Goal: Transaction & Acquisition: Purchase product/service

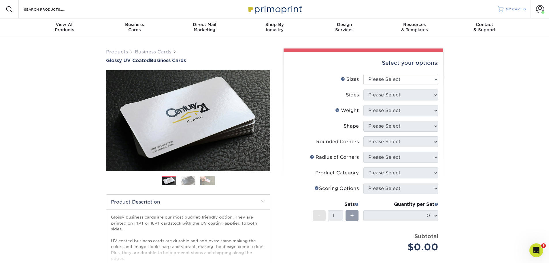
click at [509, 8] on span "MY CART" at bounding box center [514, 9] width 16 height 5
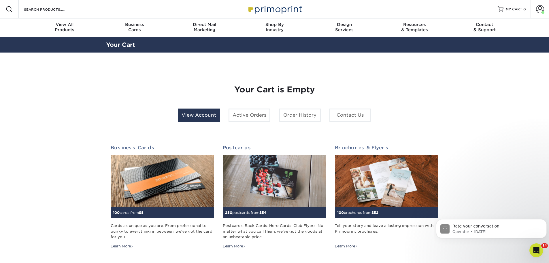
click at [191, 114] on link "View Account" at bounding box center [199, 114] width 42 height 13
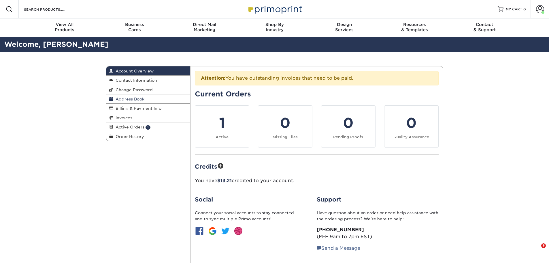
click at [140, 98] on span "Address Book" at bounding box center [128, 99] width 31 height 5
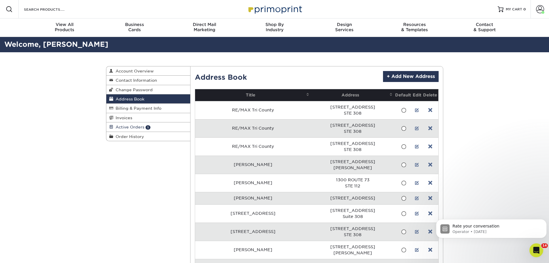
click at [128, 128] on span "Active Orders" at bounding box center [128, 127] width 31 height 5
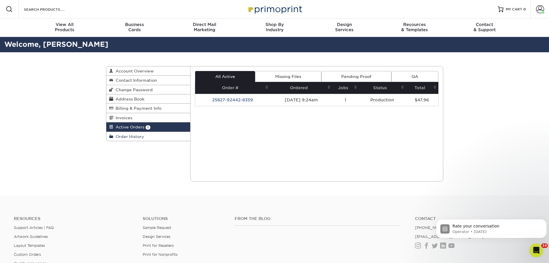
click at [131, 136] on span "Order History" at bounding box center [128, 136] width 31 height 5
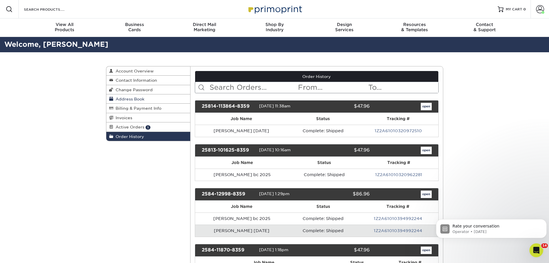
click at [124, 100] on span "Address Book" at bounding box center [128, 99] width 31 height 5
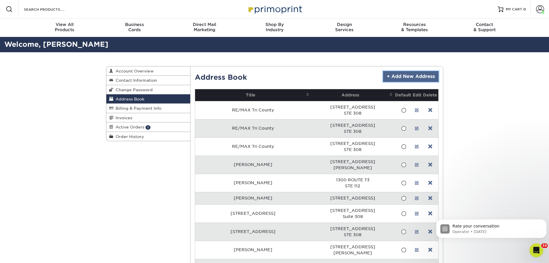
click at [398, 74] on link "+ Add New Address" at bounding box center [411, 76] width 56 height 11
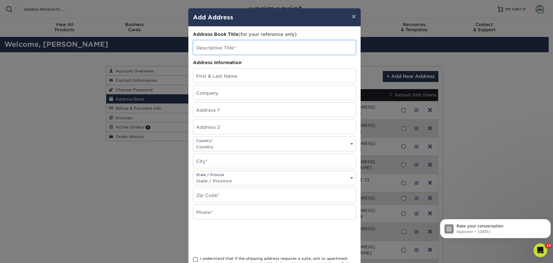
click at [216, 48] on input "text" at bounding box center [274, 47] width 163 height 14
paste input "[PERSON_NAME]"
type input "[PERSON_NAME]"
click at [231, 73] on input "text" at bounding box center [274, 76] width 163 height 14
paste input "[PERSON_NAME]"
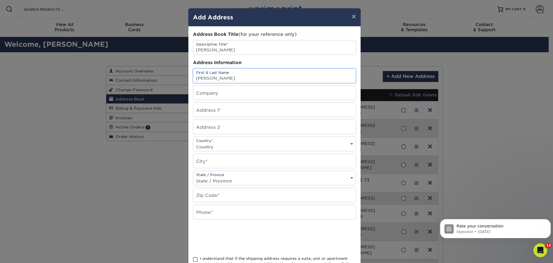
type input "[PERSON_NAME]"
click at [221, 110] on input "text" at bounding box center [274, 110] width 163 height 14
type input "4 farrington way"
click at [225, 142] on div "Country* Country United States Canada ----------------------------- Afghanistan…" at bounding box center [274, 143] width 163 height 15
click at [225, 145] on select "Country United States Canada ----------------------------- Afghanistan Albania …" at bounding box center [274, 146] width 163 height 8
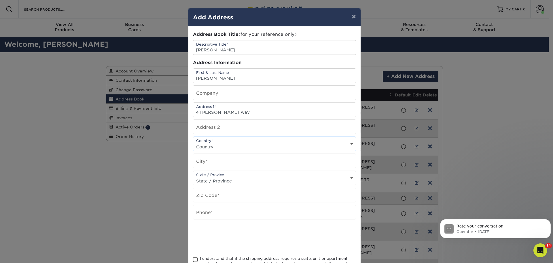
select select "US"
click at [193, 142] on select "Country United States Canada ----------------------------- Afghanistan Albania …" at bounding box center [274, 146] width 163 height 8
click at [210, 162] on input "text" at bounding box center [274, 161] width 163 height 14
type input "chesterfield"
click at [240, 180] on select "State / Province Alabama Alaska Arizona Arkansas California Colorado Connecticu…" at bounding box center [274, 180] width 163 height 8
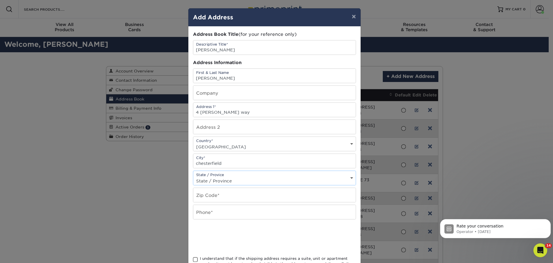
select select "NJ"
click at [193, 176] on select "State / Province Alabama Alaska Arizona Arkansas California Colorado Connecticu…" at bounding box center [274, 180] width 163 height 8
click at [234, 196] on input "text" at bounding box center [274, 195] width 163 height 14
type input "08515"
click at [228, 215] on input "text" at bounding box center [274, 212] width 163 height 14
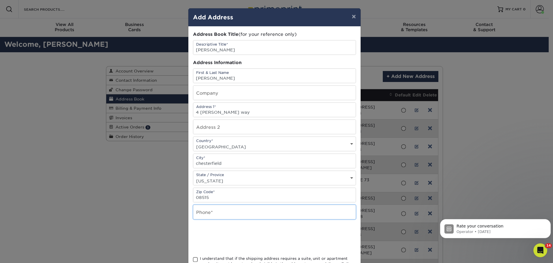
click at [220, 210] on input "text" at bounding box center [274, 212] width 163 height 14
paste input "866-201-6210"
type input "866-201-6210"
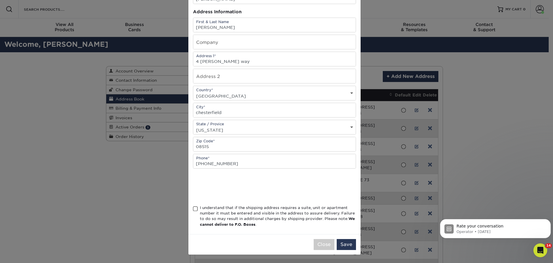
drag, startPoint x: 195, startPoint y: 210, endPoint x: 195, endPoint y: 206, distance: 3.5
click at [195, 210] on span at bounding box center [195, 208] width 5 height 5
click at [0, 0] on input "I understand that if the shipping address requires a suite, unit or apartment n…" at bounding box center [0, 0] width 0 height 0
click at [348, 247] on button "Save" at bounding box center [346, 244] width 19 height 11
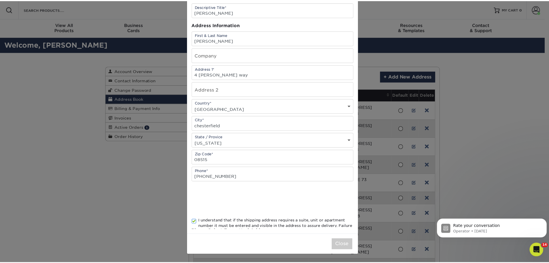
scroll to position [0, 0]
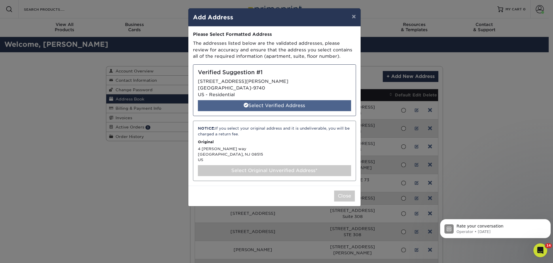
click at [275, 104] on div "Select Verified Address" at bounding box center [274, 105] width 153 height 11
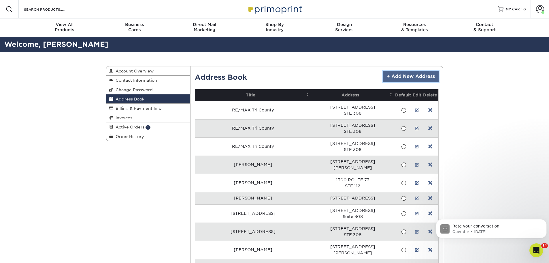
click at [403, 77] on link "+ Add New Address" at bounding box center [411, 76] width 56 height 11
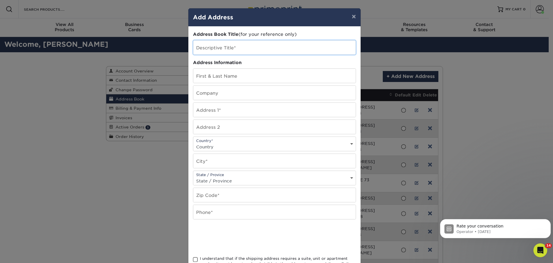
click at [225, 48] on input "text" at bounding box center [274, 47] width 163 height 14
paste input "[PERSON_NAME]"
type input "[PERSON_NAME]"
click at [221, 74] on input "text" at bounding box center [274, 76] width 163 height 14
paste input "[PERSON_NAME]"
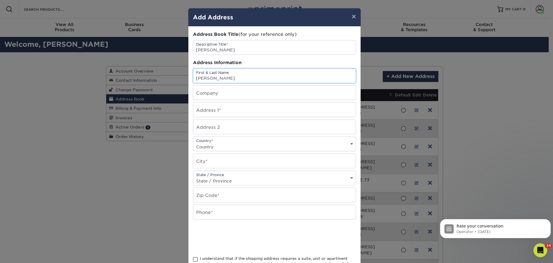
type input "Christie Picardi"
click at [214, 108] on input "text" at bounding box center [274, 110] width 163 height 14
type input "10 creek rd"
click at [235, 144] on select "Country United States Canada ----------------------------- Afghanistan Albania …" at bounding box center [274, 146] width 163 height 8
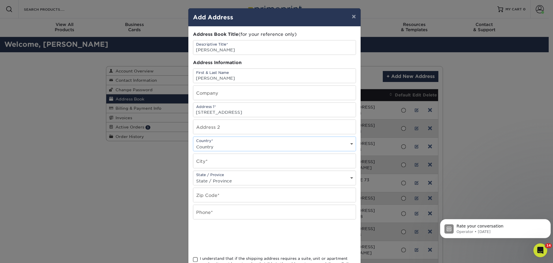
click at [235, 144] on select "Country United States Canada ----------------------------- Afghanistan Albania …" at bounding box center [274, 146] width 163 height 8
select select "US"
click at [193, 142] on select "Country United States Canada ----------------------------- Afghanistan Albania …" at bounding box center [274, 146] width 163 height 8
click at [226, 159] on input "text" at bounding box center [274, 161] width 163 height 14
type input "Absecon"
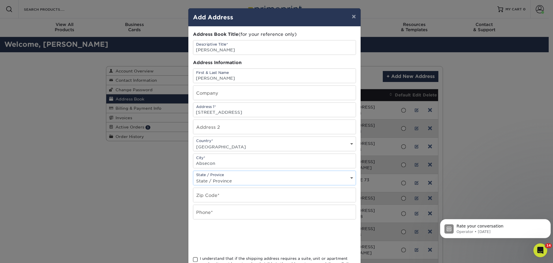
click at [237, 178] on select "State / Province Alabama Alaska Arizona Arkansas California Colorado Connecticu…" at bounding box center [274, 180] width 163 height 8
select select "NJ"
click at [193, 176] on select "State / Province Alabama Alaska Arizona Arkansas California Colorado Connecticu…" at bounding box center [274, 180] width 163 height 8
click at [228, 195] on input "text" at bounding box center [274, 195] width 163 height 14
type input "08201"
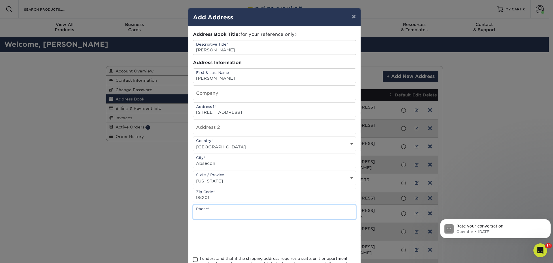
click at [236, 212] on input "text" at bounding box center [274, 212] width 163 height 14
paste input "Christie Picardi"
type input "C"
click at [221, 212] on input "text" at bounding box center [274, 212] width 163 height 14
paste input "866-201-6210"
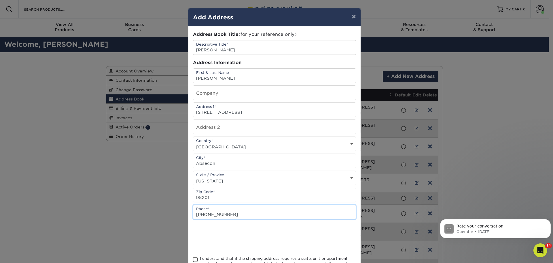
type input "866-201-6210"
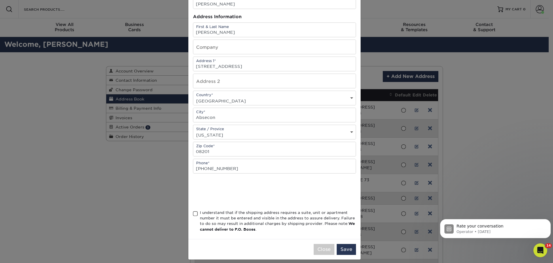
scroll to position [51, 0]
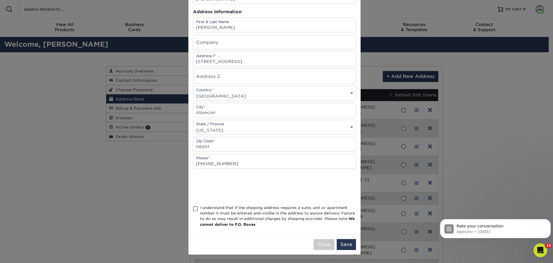
click at [193, 209] on span at bounding box center [195, 208] width 5 height 5
click at [0, 0] on input "I understand that if the shipping address requires a suite, unit or apartment n…" at bounding box center [0, 0] width 0 height 0
click at [347, 246] on button "Save" at bounding box center [346, 244] width 19 height 11
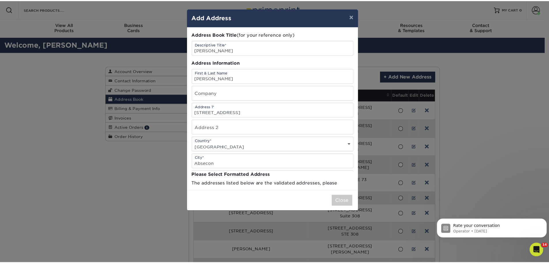
scroll to position [0, 0]
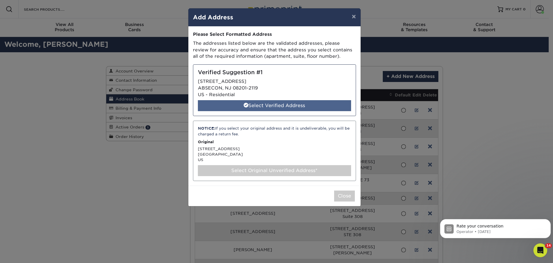
click at [281, 106] on div "Select Verified Address" at bounding box center [274, 105] width 153 height 11
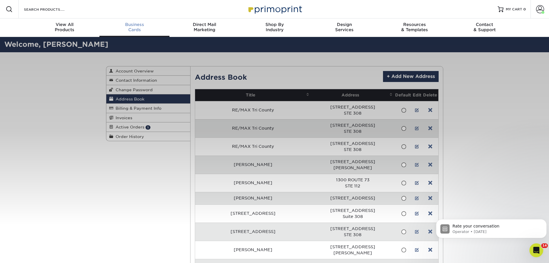
click at [132, 28] on div "Business Cards" at bounding box center [134, 27] width 70 height 10
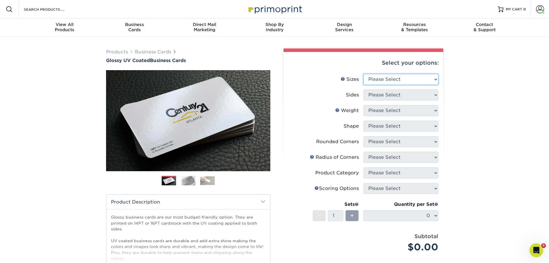
click at [374, 78] on select "Please Select 1.5" x 3.5" - Mini 1.75" x 3.5" - Mini 2" x 2" - Square 2" x 3" -…" at bounding box center [400, 79] width 75 height 11
select select "2.00x3.50"
click at [363, 74] on select "Please Select 1.5" x 3.5" - Mini 1.75" x 3.5" - Mini 2" x 2" - Square 2" x 3" -…" at bounding box center [400, 79] width 75 height 11
click at [388, 93] on select "Please Select Print Both Sides Print Front Only" at bounding box center [400, 94] width 75 height 11
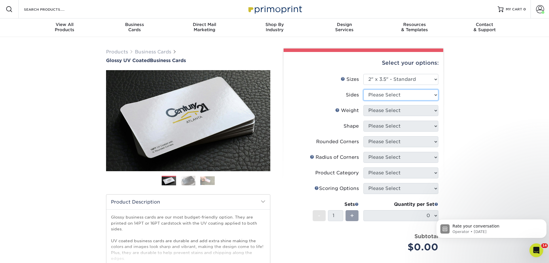
select select "32d3c223-f82c-492b-b915-ba065a00862f"
click at [363, 89] on select "Please Select Print Both Sides Print Front Only" at bounding box center [400, 94] width 75 height 11
click at [390, 111] on select "Please Select 16PT 14PT" at bounding box center [400, 110] width 75 height 11
select select "16PT"
click at [363, 105] on select "Please Select 16PT 14PT" at bounding box center [400, 110] width 75 height 11
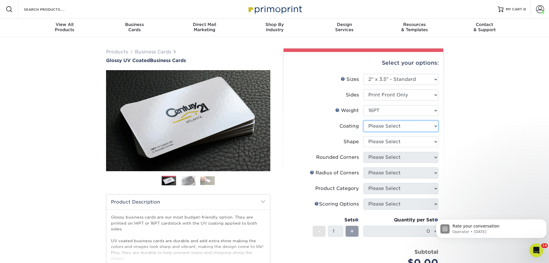
click at [393, 125] on select at bounding box center [400, 125] width 75 height 11
select select "ae367451-b2b8-45df-a344-0f05b6a12993"
click at [363, 120] on select at bounding box center [400, 125] width 75 height 11
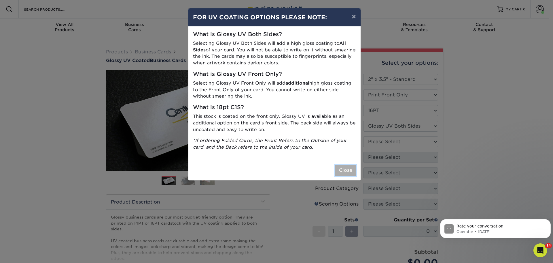
drag, startPoint x: 347, startPoint y: 171, endPoint x: 353, endPoint y: 170, distance: 5.8
click at [347, 171] on button "Close" at bounding box center [346, 170] width 21 height 11
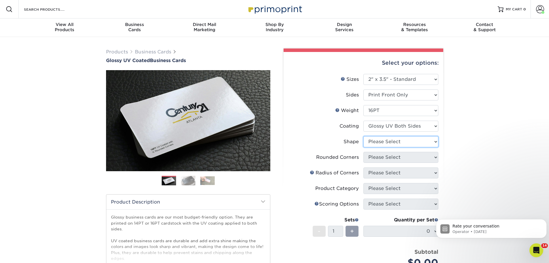
click at [398, 140] on select "Please Select Standard" at bounding box center [400, 141] width 75 height 11
select select "standard"
click at [363, 136] on select "Please Select Standard" at bounding box center [400, 141] width 75 height 11
click at [403, 153] on select "Please Select Yes - Round 2 Corners Yes - Round 4 Corners No" at bounding box center [400, 157] width 75 height 11
select select "0"
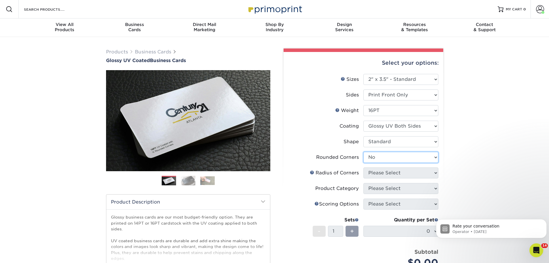
click at [363, 152] on select "Please Select Yes - Round 2 Corners Yes - Round 4 Corners No" at bounding box center [400, 157] width 75 height 11
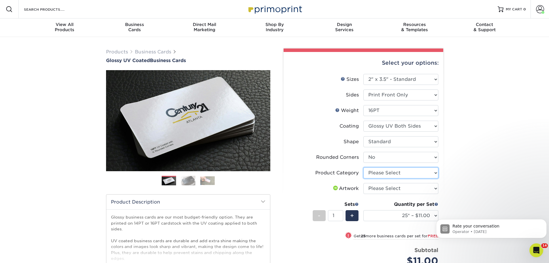
click at [381, 171] on select "Please Select Business Cards" at bounding box center [400, 172] width 75 height 11
select select "3b5148f1-0588-4f88-a218-97bcfdce65c1"
click at [363, 167] on select "Please Select Business Cards" at bounding box center [400, 172] width 75 height 11
click at [383, 189] on select "Please Select I will upload files I need a design - $100" at bounding box center [400, 188] width 75 height 11
select select "upload"
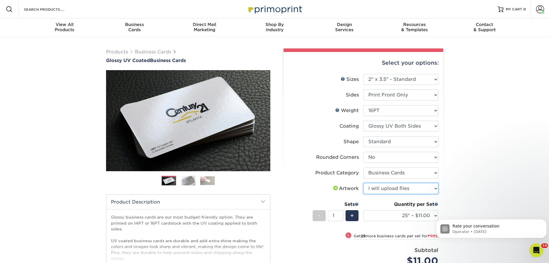
click at [363, 183] on select "Please Select I will upload files I need a design - $100" at bounding box center [400, 188] width 75 height 11
click at [391, 215] on select "25* – $11.00 50* – $11.00 100* – $11.00 250* – $20.00 500 – $39.00 1000 – $49.0…" at bounding box center [400, 215] width 75 height 11
select select "500 – $39.00"
click at [363, 210] on select "25* – $11.00 50* – $11.00 100* – $11.00 250* – $20.00 500 – $39.00 1000 – $49.0…" at bounding box center [400, 215] width 75 height 11
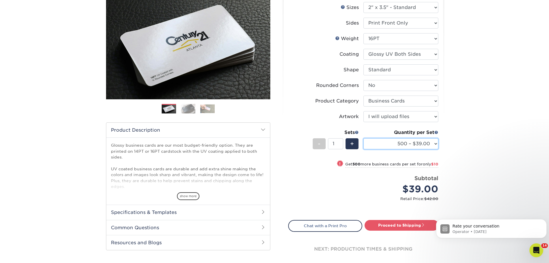
scroll to position [115, 0]
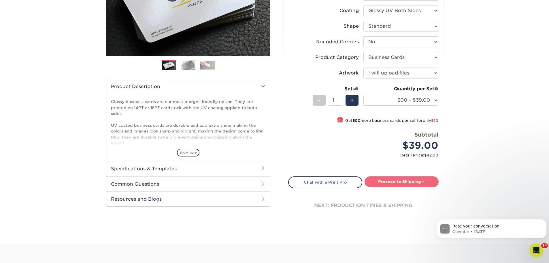
click at [398, 183] on link "Proceed to Shipping" at bounding box center [402, 181] width 74 height 10
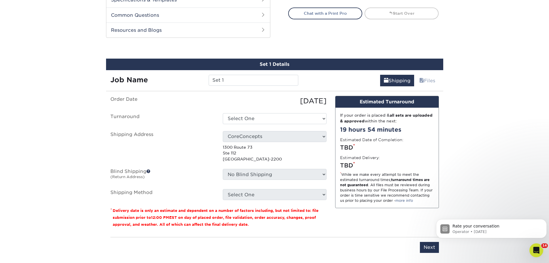
scroll to position [307, 0]
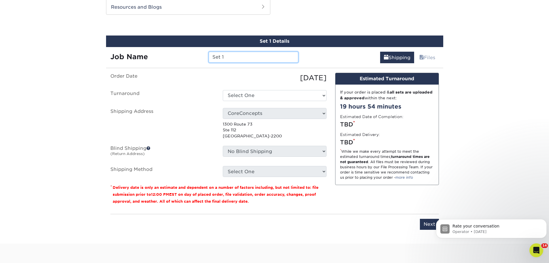
click at [228, 57] on input "Set 1" at bounding box center [254, 57] width 90 height 11
drag, startPoint x: 241, startPoint y: 60, endPoint x: 149, endPoint y: 42, distance: 94.0
click at [149, 42] on div "Set 1 Details Job Name Set 1 Shipping Files You've choosen mailing services! If…" at bounding box center [274, 135] width 337 height 201
paste input "866-201-6210"
type input "866-201-6210"
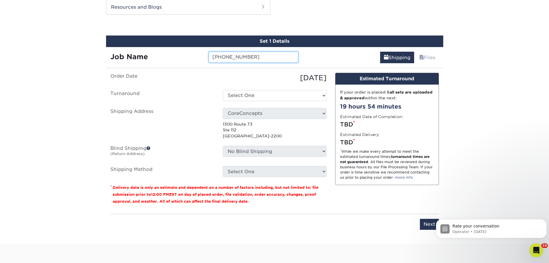
drag, startPoint x: 256, startPoint y: 56, endPoint x: 155, endPoint y: 48, distance: 101.8
click at [155, 48] on div "Job Name 866-201-6210" at bounding box center [204, 55] width 197 height 16
type input "Chris Picardi BC"
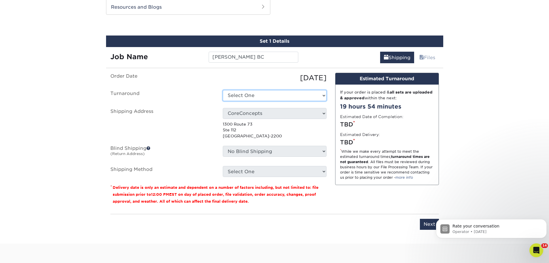
click at [267, 96] on select "Select One 2-4 Business Days 2 Day Next Business Day" at bounding box center [275, 95] width 104 height 11
select select "2cf670b8-f18e-4cb8-ba58-946a897d6a3e"
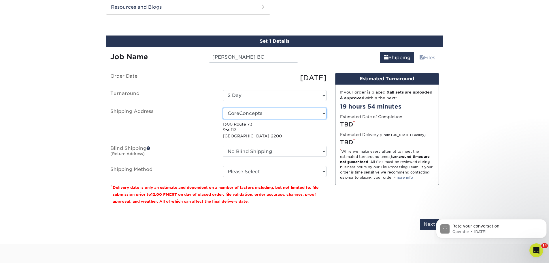
click at [255, 111] on select "Select One Jesse Delgado Erdal" at bounding box center [275, 113] width 104 height 11
select select "285492"
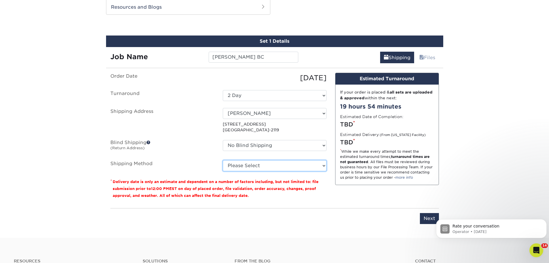
click at [262, 167] on select "Please Select Ground Shipping (+$8.96) 3 Day Shipping Service (+$24.92) 2 Day A…" at bounding box center [275, 165] width 104 height 11
select select "03"
click at [223, 160] on select "Please Select Ground Shipping (+$8.96) 3 Day Shipping Service (+$24.92) 2 Day A…" at bounding box center [275, 165] width 104 height 11
click at [427, 219] on input "Next" at bounding box center [429, 218] width 19 height 11
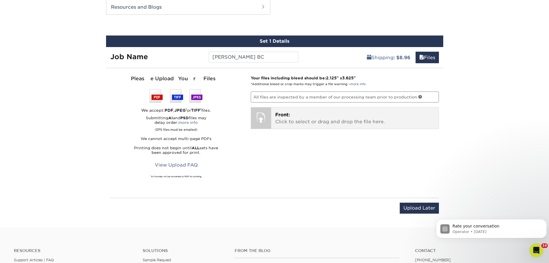
click at [283, 121] on p "Front: Click to select or drag and drop the file here." at bounding box center [354, 118] width 159 height 14
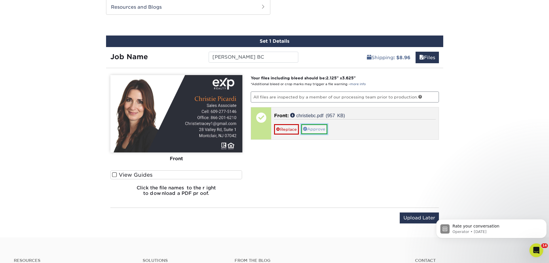
click at [313, 130] on link "Approve" at bounding box center [314, 129] width 26 height 10
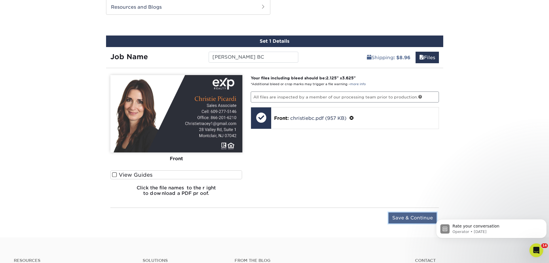
click at [407, 221] on input "Save & Continue" at bounding box center [413, 217] width 48 height 11
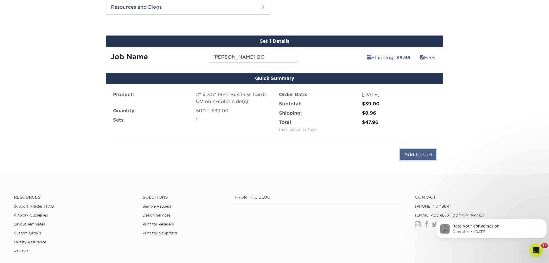
click at [405, 151] on input "Add to Cart" at bounding box center [418, 154] width 36 height 11
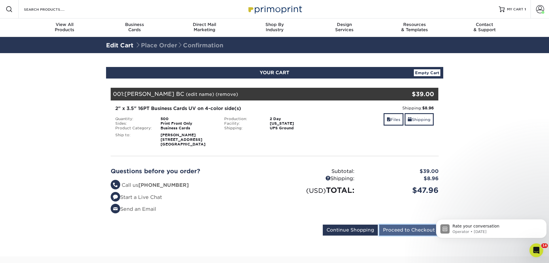
click at [416, 229] on input "Proceed to Checkout" at bounding box center [408, 229] width 59 height 11
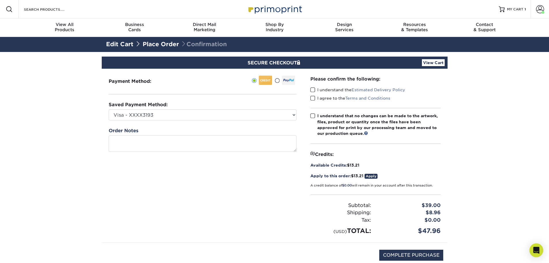
click at [310, 90] on span at bounding box center [312, 89] width 5 height 5
click at [0, 0] on input "I understand the Estimated Delivery Policy" at bounding box center [0, 0] width 0 height 0
click at [312, 97] on span at bounding box center [312, 97] width 5 height 5
click at [0, 0] on input "I agree to the Terms and Conditions" at bounding box center [0, 0] width 0 height 0
click at [313, 114] on span at bounding box center [312, 115] width 5 height 5
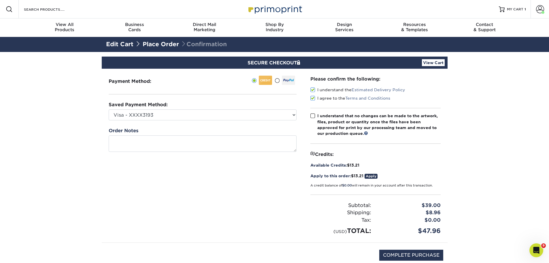
click at [0, 0] on input "I understand that no changes can be made to the artwork, files, product or quan…" at bounding box center [0, 0] width 0 height 0
click at [414, 255] on input "COMPLETE PURCHASE" at bounding box center [411, 254] width 64 height 11
type input "PROCESSING, PLEASE WAIT..."
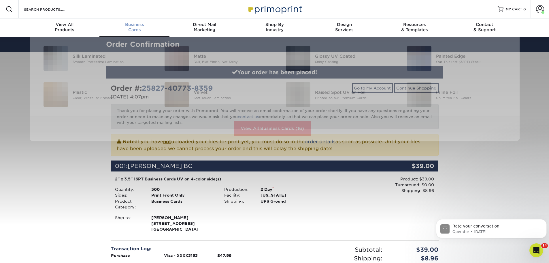
click at [136, 25] on span "Business" at bounding box center [134, 24] width 70 height 5
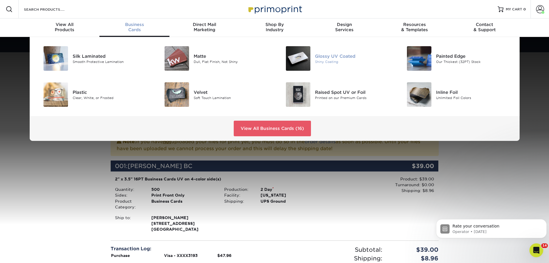
click at [347, 61] on div "Shiny Coating" at bounding box center [353, 61] width 76 height 5
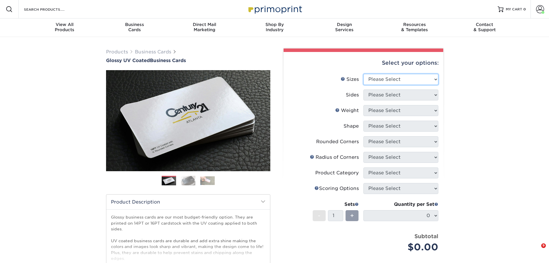
click at [373, 77] on select "Please Select 1.5" x 3.5" - Mini 1.75" x 3.5" - Mini 2" x 2" - Square 2" x 3" -…" at bounding box center [400, 79] width 75 height 11
select select "2.00x3.50"
click at [363, 74] on select "Please Select 1.5" x 3.5" - Mini 1.75" x 3.5" - Mini 2" x 2" - Square 2" x 3" -…" at bounding box center [400, 79] width 75 height 11
click at [389, 93] on select "Please Select Print Both Sides Print Front Only" at bounding box center [400, 94] width 75 height 11
select select "32d3c223-f82c-492b-b915-ba065a00862f"
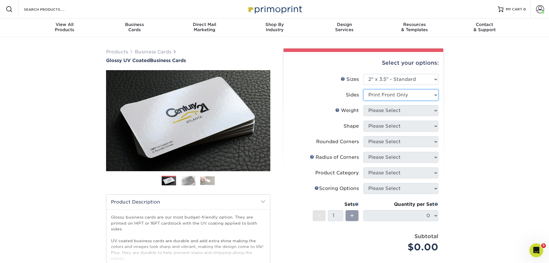
click at [363, 89] on select "Please Select Print Both Sides Print Front Only" at bounding box center [400, 94] width 75 height 11
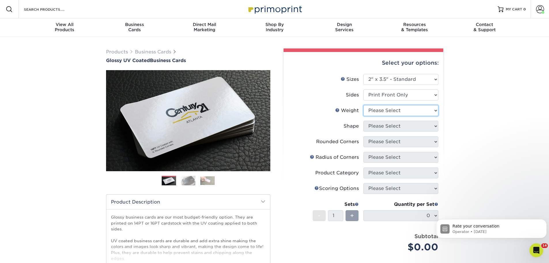
click at [387, 110] on select "Please Select 16PT 14PT" at bounding box center [400, 110] width 75 height 11
select select "16PT"
click at [363, 105] on select "Please Select 16PT 14PT" at bounding box center [400, 110] width 75 height 11
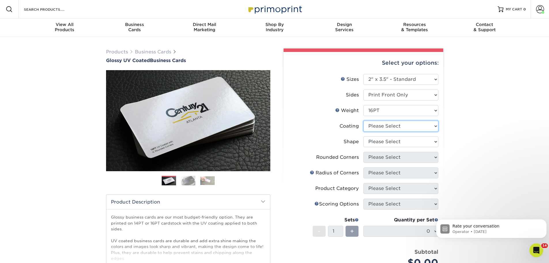
click at [393, 125] on select at bounding box center [400, 125] width 75 height 11
select select "ae367451-b2b8-45df-a344-0f05b6a12993"
click at [363, 120] on select at bounding box center [400, 125] width 75 height 11
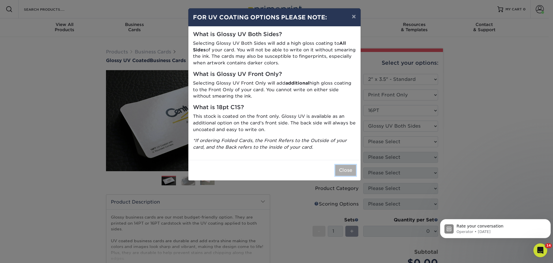
click at [346, 171] on button "Close" at bounding box center [346, 170] width 21 height 11
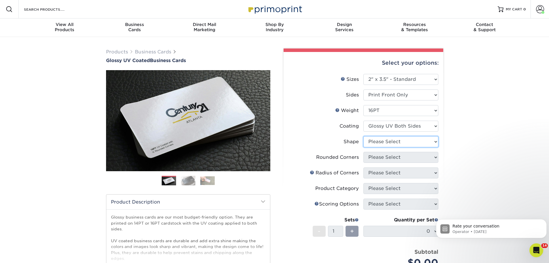
drag, startPoint x: 384, startPoint y: 140, endPoint x: 384, endPoint y: 146, distance: 5.5
click at [384, 140] on select "Please Select Standard" at bounding box center [400, 141] width 75 height 11
select select "standard"
click at [363, 136] on select "Please Select Standard" at bounding box center [400, 141] width 75 height 11
click at [386, 157] on select "Please Select Yes - Round 2 Corners Yes - Round 4 Corners No" at bounding box center [400, 157] width 75 height 11
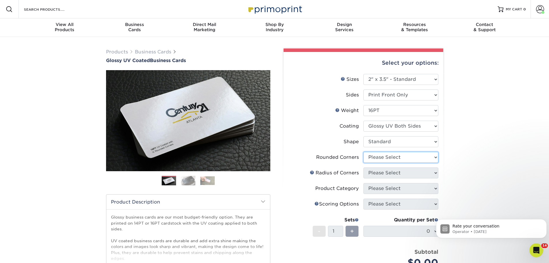
select select "0"
click at [363, 152] on select "Please Select Yes - Round 2 Corners Yes - Round 4 Corners No" at bounding box center [400, 157] width 75 height 11
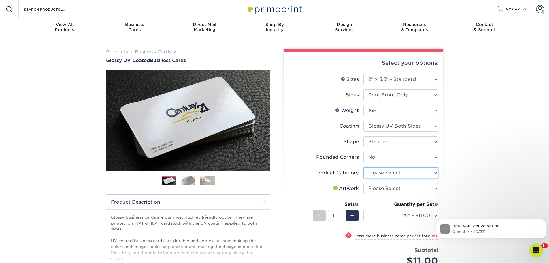
click at [387, 172] on select "Please Select Business Cards" at bounding box center [400, 172] width 75 height 11
select select "3b5148f1-0588-4f88-a218-97bcfdce65c1"
click at [363, 167] on select "Please Select Business Cards" at bounding box center [400, 172] width 75 height 11
click at [389, 187] on select "Please Select I will upload files I need a design - $100" at bounding box center [400, 188] width 75 height 11
select select "upload"
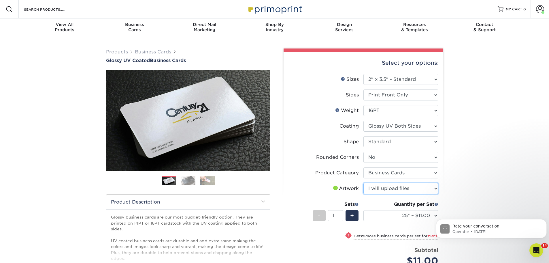
click at [363, 183] on select "Please Select I will upload files I need a design - $100" at bounding box center [400, 188] width 75 height 11
click at [408, 216] on select "25* – $11.00 50* – $11.00 100* – $11.00 250* – $20.00 500 – $39.00 1000 – $49.0…" at bounding box center [400, 215] width 75 height 11
select select "500 – $39.00"
click at [363, 210] on select "25* – $11.00 50* – $11.00 100* – $11.00 250* – $20.00 500 – $39.00 1000 – $49.0…" at bounding box center [400, 215] width 75 height 11
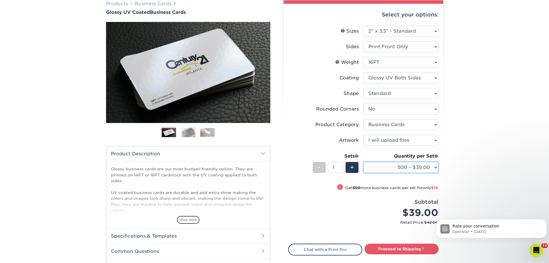
scroll to position [86, 0]
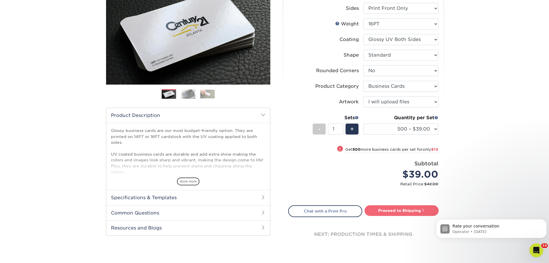
click at [396, 214] on link "Proceed to Shipping" at bounding box center [402, 210] width 74 height 10
type input "Set 1"
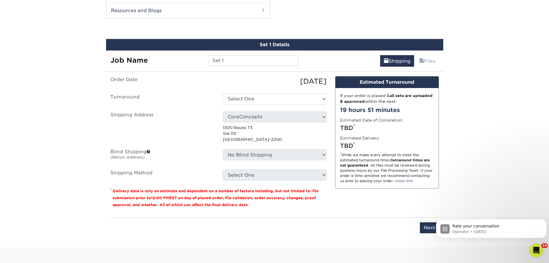
scroll to position [307, 0]
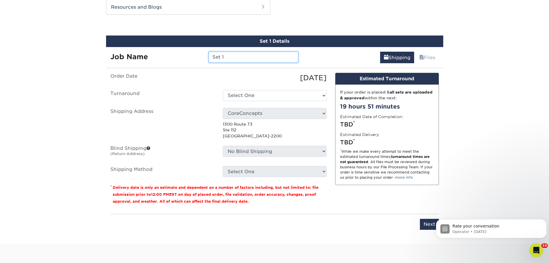
click at [233, 55] on input "Set 1" at bounding box center [254, 57] width 90 height 11
drag, startPoint x: 236, startPoint y: 56, endPoint x: 200, endPoint y: 60, distance: 36.3
click at [200, 60] on div "Job Name Set 1" at bounding box center [204, 57] width 197 height 11
type input "[PERSON_NAME] BC"
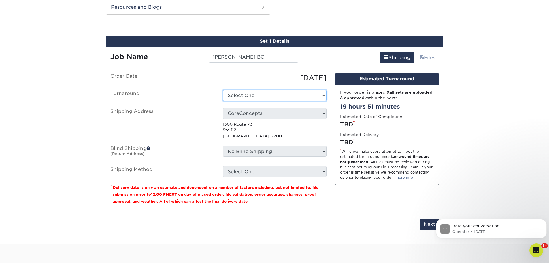
click at [250, 93] on select "Select One 2-4 Business Days 2 Day Next Business Day" at bounding box center [275, 95] width 104 height 11
select select "2cf670b8-f18e-4cb8-ba58-946a897d6a3e"
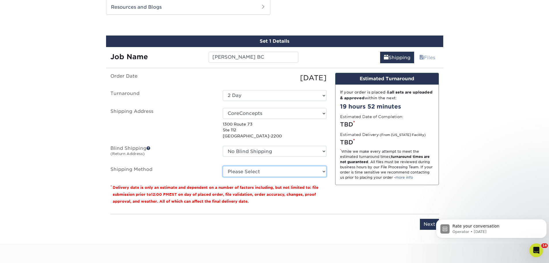
click at [254, 172] on select "Please Select Ground Shipping (+$8.96) 3 Day Shipping Service (+$15.34) 2 Day A…" at bounding box center [275, 171] width 104 height 11
select select "03"
click at [223, 166] on select "Please Select Ground Shipping (+$8.96) 3 Day Shipping Service (+$15.34) 2 Day A…" at bounding box center [275, 171] width 104 height 11
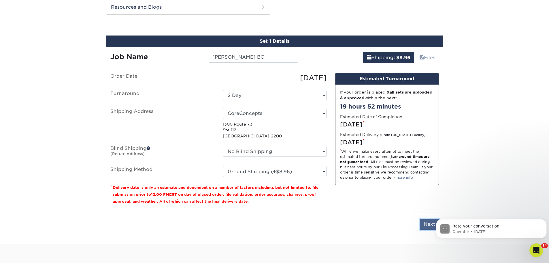
click at [427, 223] on input "Next" at bounding box center [429, 223] width 19 height 11
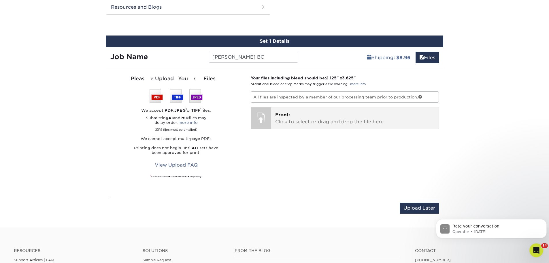
click at [279, 115] on span "Front:" at bounding box center [282, 114] width 15 height 5
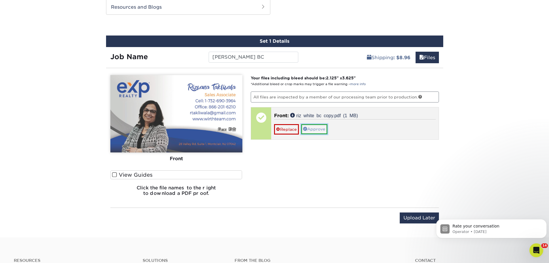
click at [315, 128] on link "Approve" at bounding box center [314, 129] width 26 height 10
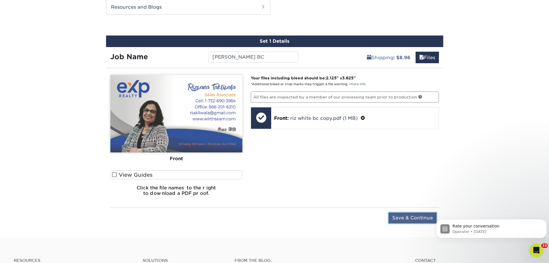
click at [406, 219] on input "Save & Continue" at bounding box center [413, 217] width 48 height 11
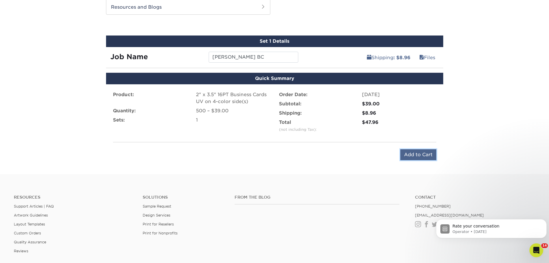
click at [411, 155] on input "Add to Cart" at bounding box center [418, 154] width 36 height 11
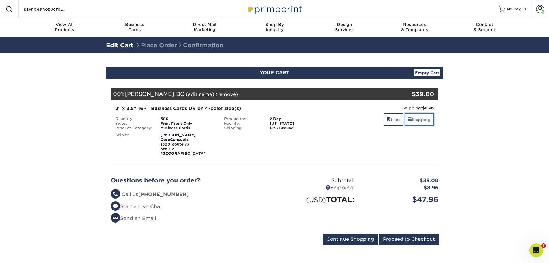
click at [425, 120] on link "Shipping" at bounding box center [419, 119] width 29 height 12
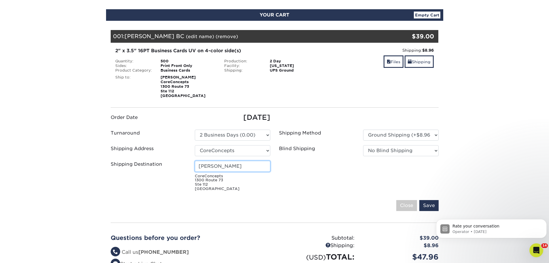
click at [238, 169] on input "[PERSON_NAME]" at bounding box center [233, 166] width 76 height 11
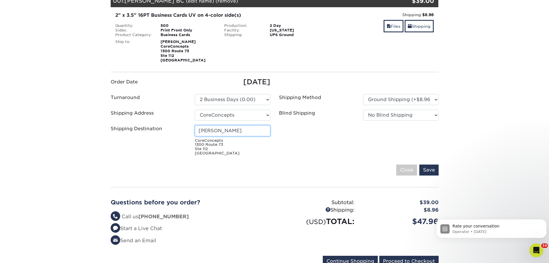
scroll to position [86, 0]
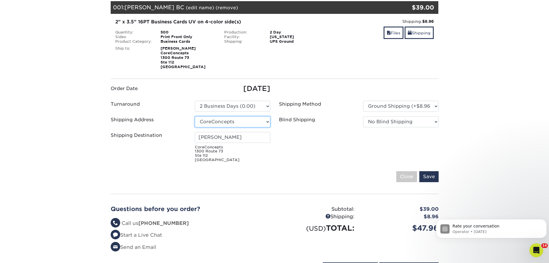
click at [246, 122] on select "Select One [PERSON_NAME] ln nj [PERSON_NAME] [STREET_ADDRESS][PERSON_NAME] ([PE…" at bounding box center [233, 121] width 76 height 11
select select "285491"
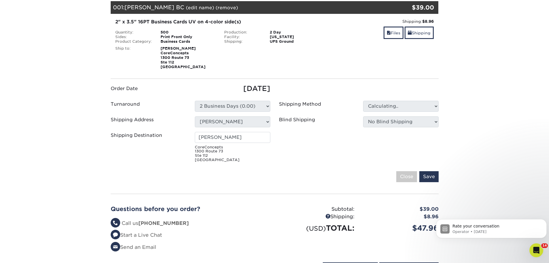
type input "[PERSON_NAME]"
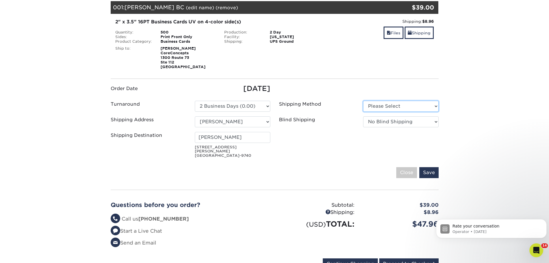
click at [381, 106] on select "Please Select Ground Shipping (+$8.96) 3 Day Shipping Service (+$24.92)" at bounding box center [401, 106] width 76 height 11
select select "03"
click at [363, 101] on select "Please Select Ground Shipping (+$8.96) 3 Day Shipping Service (+$24.92)" at bounding box center [401, 106] width 76 height 11
click at [432, 170] on input "Save" at bounding box center [428, 172] width 19 height 11
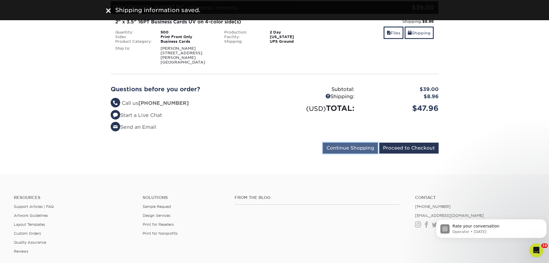
click at [347, 144] on input "Continue Shopping" at bounding box center [350, 147] width 55 height 11
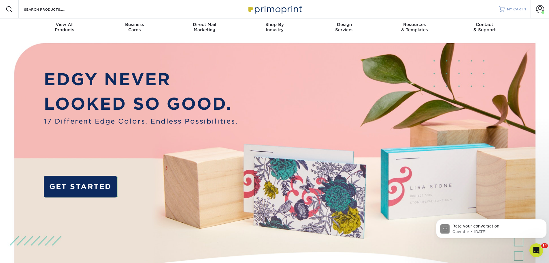
click at [518, 10] on span "MY CART" at bounding box center [515, 9] width 16 height 5
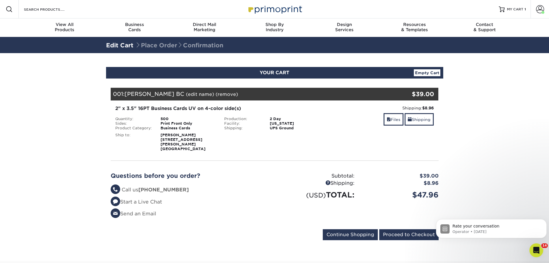
click at [273, 172] on div "Questions before you order? Questions? Call us [PHONE_NUMBER] Start a Live Chat…" at bounding box center [190, 197] width 168 height 50
click at [291, 172] on div "Subtotal:" at bounding box center [317, 175] width 84 height 7
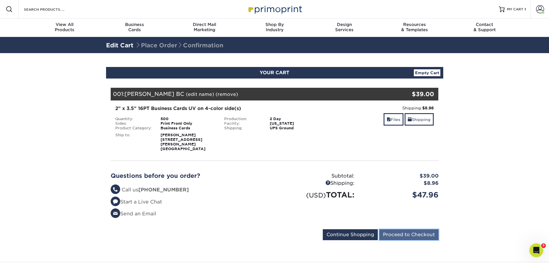
click at [402, 229] on input "Proceed to Checkout" at bounding box center [408, 234] width 59 height 11
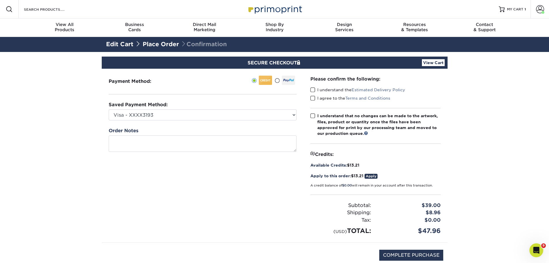
click at [314, 88] on span at bounding box center [312, 89] width 5 height 5
click at [0, 0] on input "I understand the Estimated Delivery Policy" at bounding box center [0, 0] width 0 height 0
click at [312, 98] on span at bounding box center [312, 97] width 5 height 5
click at [0, 0] on input "I agree to the Terms and Conditions" at bounding box center [0, 0] width 0 height 0
click at [314, 115] on span at bounding box center [312, 115] width 5 height 5
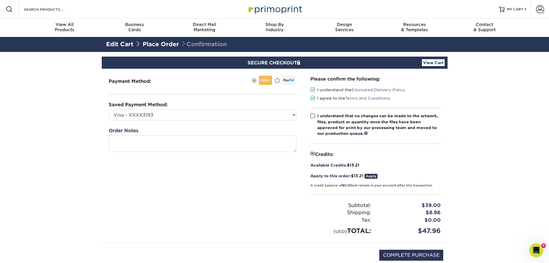
click at [0, 0] on input "I understand that no changes can be made to the artwork, files, product or quan…" at bounding box center [0, 0] width 0 height 0
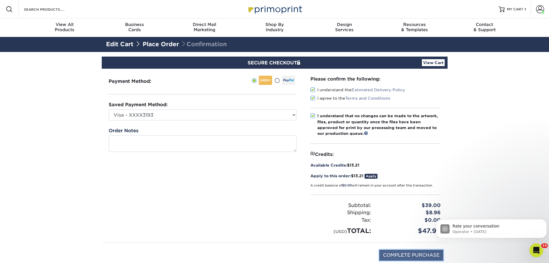
click at [408, 257] on input "COMPLETE PURCHASE" at bounding box center [411, 254] width 64 height 11
type input "PROCESSING, PLEASE WAIT..."
